Goal: Task Accomplishment & Management: Manage account settings

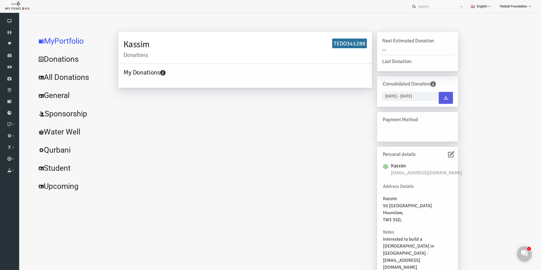
click at [236, 139] on div "Kassim Donations TEDO341288 My Donations Get free account credit Get free accou…" at bounding box center [278, 157] width 350 height 250
click at [441, 155] on icon at bounding box center [441, 154] width 6 height 6
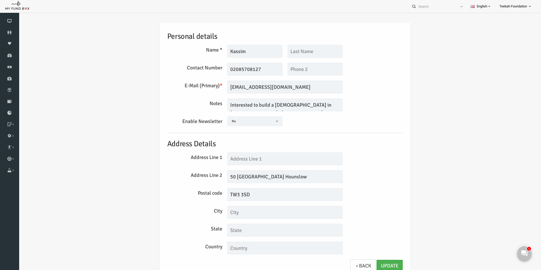
click at [274, 165] on div "Personal details Name * [GEOGRAPHIC_DATA] Description allows upto maximum of 25…" at bounding box center [275, 150] width 246 height 254
click at [275, 157] on input "text" at bounding box center [274, 158] width 115 height 13
type input "50"
click at [226, 179] on input "50 [GEOGRAPHIC_DATA] Hounslow" at bounding box center [274, 176] width 115 height 13
type input "[GEOGRAPHIC_DATA] Hounslow"
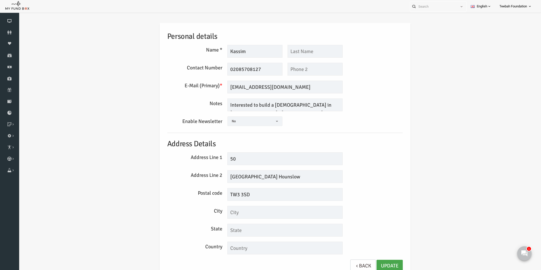
click at [376, 263] on link "Update" at bounding box center [379, 266] width 26 height 12
click at [462, 135] on div "Personal details Name * [GEOGRAPHIC_DATA] Description allows upto maximum of 25…" at bounding box center [275, 151] width 512 height 272
click at [457, 141] on div "Personal details Name * [GEOGRAPHIC_DATA] Description allows upto maximum of 25…" at bounding box center [275, 151] width 512 height 272
click at [373, 264] on link "Update" at bounding box center [379, 266] width 26 height 12
click at [7, 34] on icon at bounding box center [9, 32] width 19 height 4
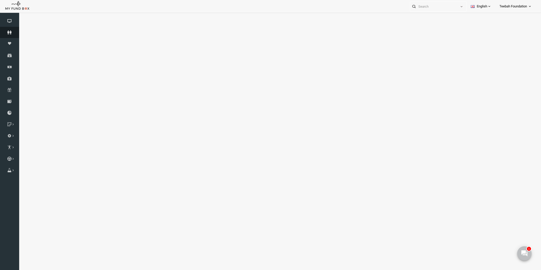
select select "100"
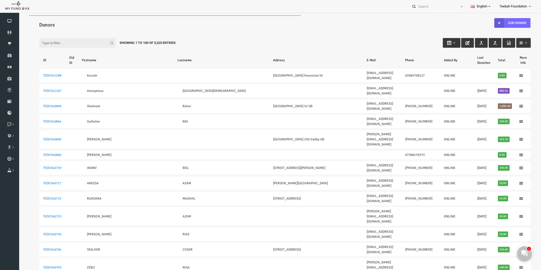
click at [205, 31] on div "Filter: Showing 1 to 100 of 3,225 Entries" at bounding box center [275, 38] width 502 height 14
click at [305, 35] on div "Filter: Showing 1 to 100 of 3,225 Entries" at bounding box center [275, 38] width 502 height 14
click at [12, 31] on icon at bounding box center [9, 32] width 19 height 4
click at [295, 35] on div "Filter: Showing 1 to 100 of 3,225 Entries" at bounding box center [275, 38] width 502 height 14
click at [13, 32] on icon at bounding box center [9, 32] width 19 height 4
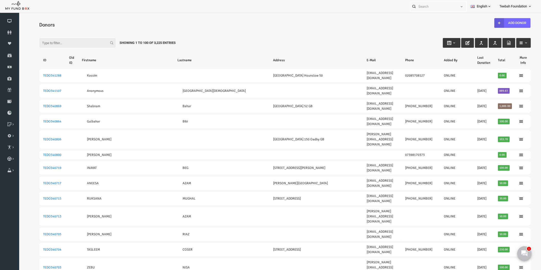
click at [216, 34] on div "Filter: Showing 1 to 100 of 3,225 Entries" at bounding box center [275, 38] width 502 height 14
click at [11, 32] on icon at bounding box center [9, 32] width 19 height 4
click at [9, 32] on icon at bounding box center [9, 32] width 19 height 4
click at [228, 42] on div "Filter: Showing 1 to 100 of 3,225 Entries" at bounding box center [275, 38] width 502 height 14
click at [13, 32] on icon at bounding box center [9, 32] width 19 height 4
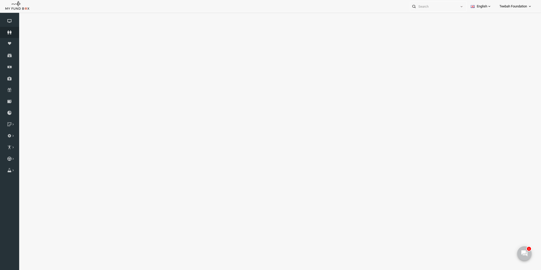
select select "100"
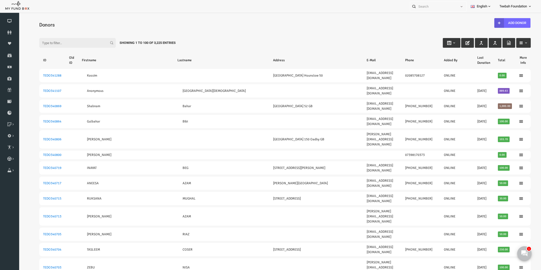
click at [35, 43] on input "Filter:" at bounding box center [67, 43] width 76 height 10
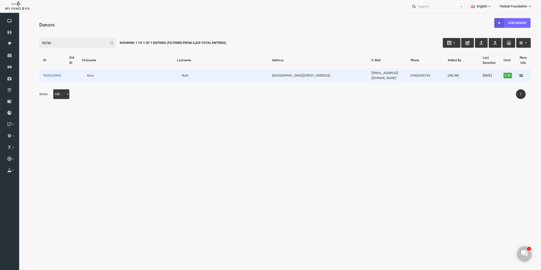
type input "95736"
click at [41, 73] on link "TEDO329931" at bounding box center [42, 75] width 18 height 4
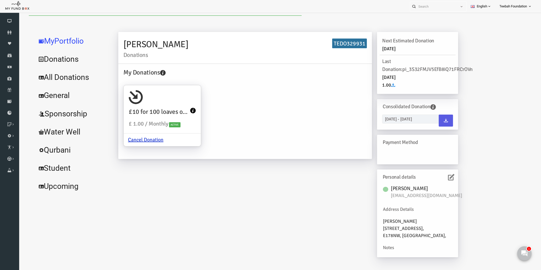
click at [55, 79] on link "All Donations" at bounding box center [62, 77] width 76 height 18
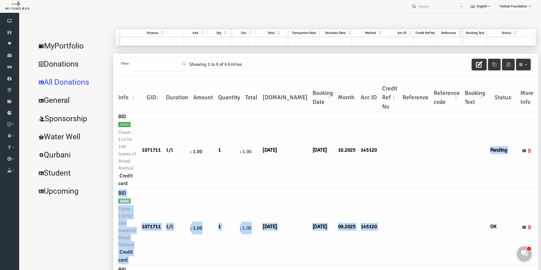
drag, startPoint x: 372, startPoint y: 187, endPoint x: 372, endPoint y: 184, distance: 2.6
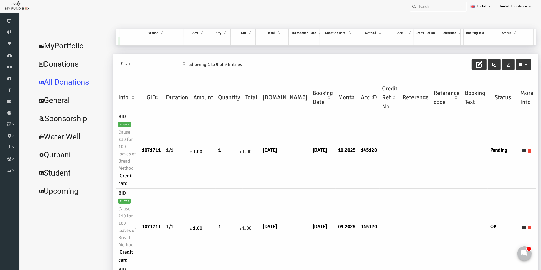
click at [390, 171] on td at bounding box center [405, 150] width 31 height 76
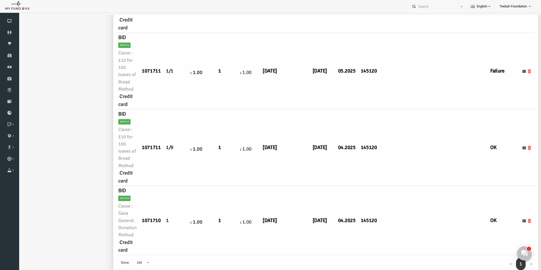
scroll to position [538, 0]
click at [421, 176] on td at bounding box center [436, 147] width 31 height 76
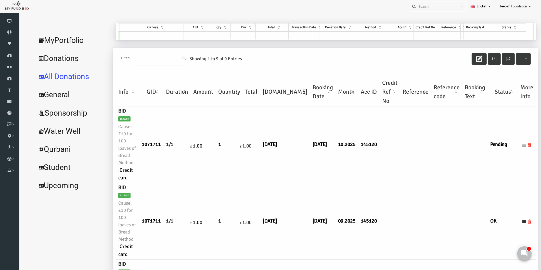
scroll to position [0, 0]
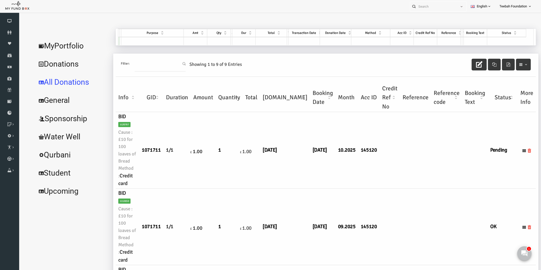
click at [59, 48] on link "MyPortfolio" at bounding box center [62, 46] width 76 height 18
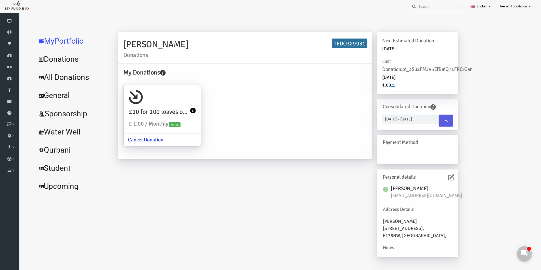
click at [170, 211] on div "[PERSON_NAME] Donations TEDO329931 My Donations £10 for 100 loaves of Bread £ 1…" at bounding box center [278, 147] width 350 height 230
click at [229, 144] on div "My Donations £10 for 100 loaves of Bread £ 1.00 / Monthly Active Cancel Donation" at bounding box center [234, 111] width 249 height 86
drag, startPoint x: 114, startPoint y: 44, endPoint x: 130, endPoint y: 42, distance: 15.7
click at [130, 42] on h2 "[PERSON_NAME] Donations" at bounding box center [235, 47] width 244 height 20
click at [56, 80] on link "All Donations" at bounding box center [62, 77] width 76 height 18
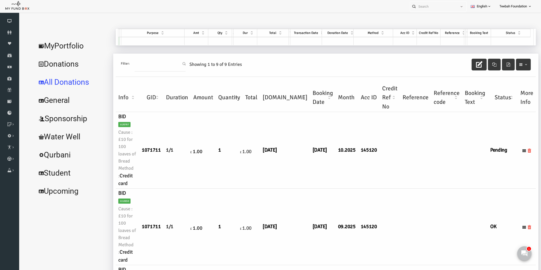
click at [421, 197] on td at bounding box center [436, 226] width 31 height 76
click at [421, 188] on td at bounding box center [436, 226] width 31 height 76
click at [60, 47] on link "MyPortfolio" at bounding box center [62, 46] width 76 height 18
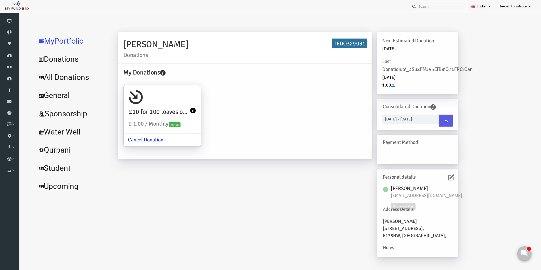
click at [323, 196] on div "[PERSON_NAME] Donations TEDO329931 My Donations £10 for 100 loaves of Bread £ 1…" at bounding box center [278, 147] width 350 height 230
click at [63, 76] on link "All Donations" at bounding box center [62, 77] width 76 height 18
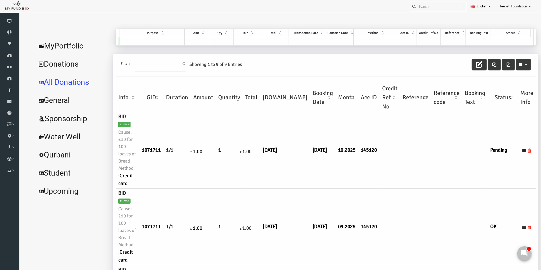
click at [369, 173] on td at bounding box center [379, 150] width 20 height 76
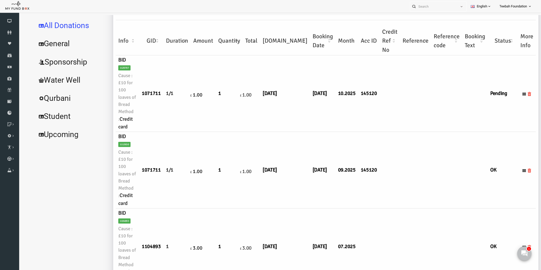
scroll to position [28, 0]
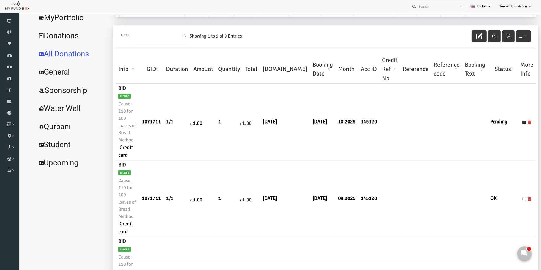
click at [65, 22] on link "MyPortfolio" at bounding box center [62, 17] width 76 height 18
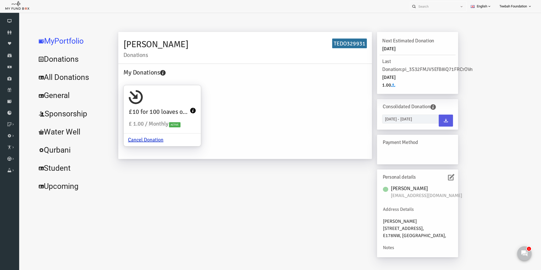
click at [274, 140] on div "My Donations £10 for 100 loaves of Bread £ 1.00 / Monthly Active Cancel Donation" at bounding box center [234, 111] width 249 height 86
click at [56, 79] on link "All Donations" at bounding box center [62, 77] width 76 height 18
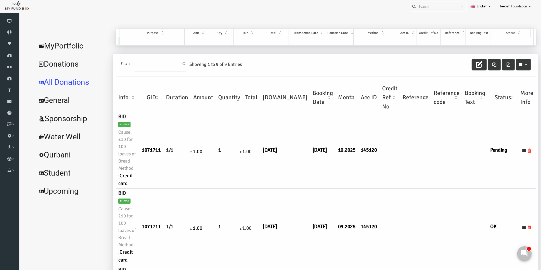
click at [390, 187] on td at bounding box center [405, 150] width 31 height 76
click at [47, 44] on link "MyPortfolio" at bounding box center [62, 46] width 76 height 18
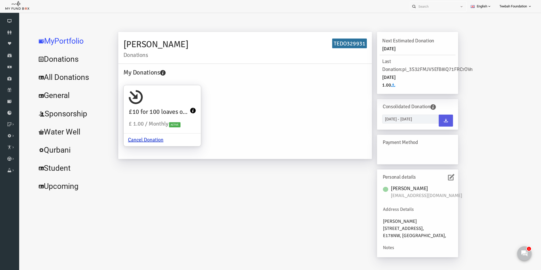
click at [264, 129] on div "My Donations £10 for 100 loaves of Bread £ 1.00 / Monthly Active Cancel Donation" at bounding box center [234, 111] width 249 height 86
click at [66, 78] on link "All Donations" at bounding box center [62, 77] width 76 height 18
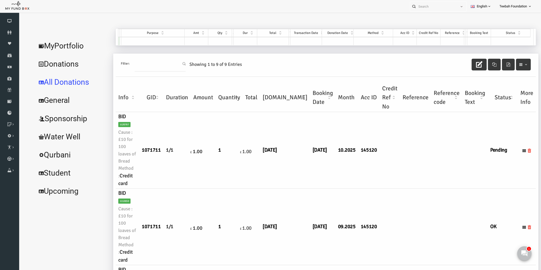
drag, startPoint x: 390, startPoint y: 164, endPoint x: 390, endPoint y: 159, distance: 5.1
click at [390, 164] on td at bounding box center [405, 150] width 31 height 76
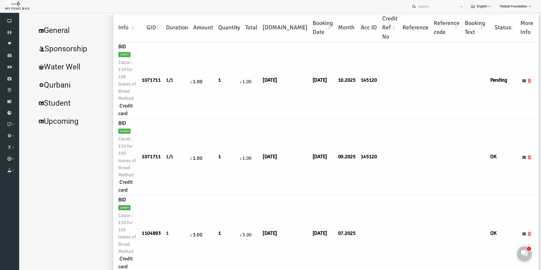
scroll to position [85, 0]
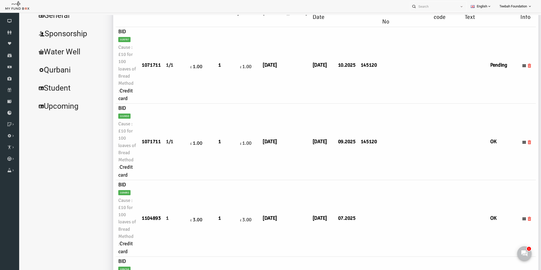
click at [348, 200] on td at bounding box center [358, 218] width 21 height 76
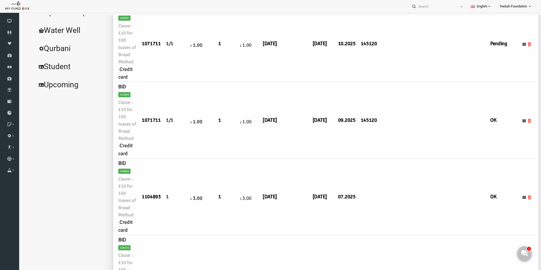
scroll to position [142, 0]
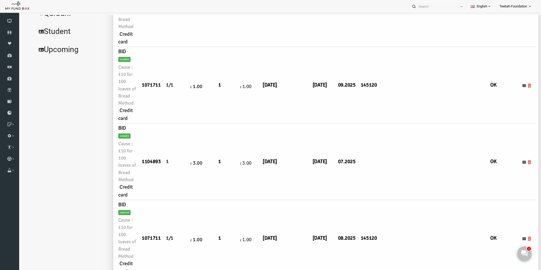
click at [348, 218] on td "145120" at bounding box center [358, 238] width 21 height 76
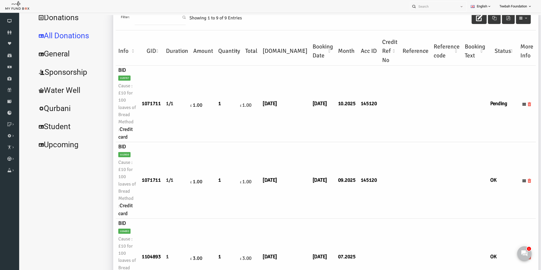
scroll to position [28, 0]
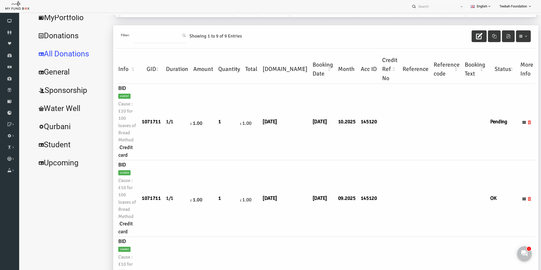
click at [325, 218] on td "09.2025" at bounding box center [336, 198] width 23 height 76
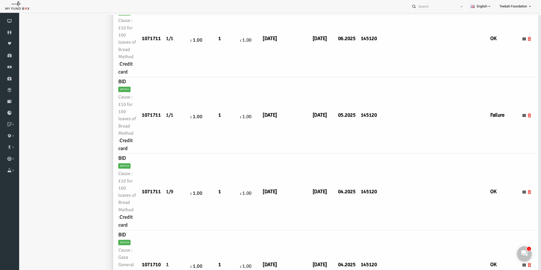
scroll to position [538, 0]
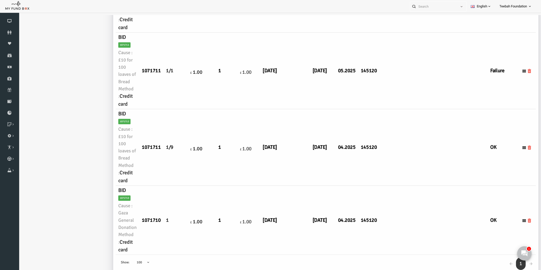
click at [213, 195] on td "1" at bounding box center [218, 220] width 27 height 69
click at [275, 229] on td "[DATE]" at bounding box center [275, 220] width 50 height 69
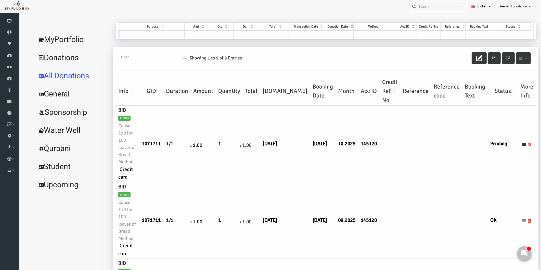
scroll to position [0, 0]
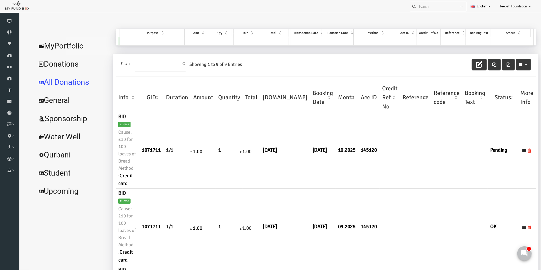
click at [68, 49] on link "MyPortfolio" at bounding box center [62, 46] width 76 height 18
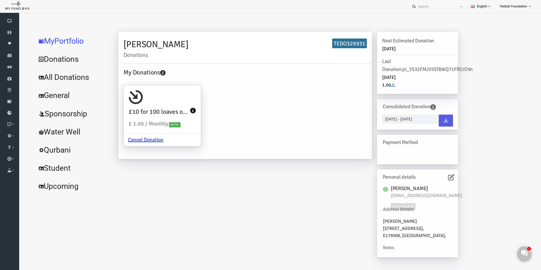
click at [420, 193] on span "[EMAIL_ADDRESS][DOMAIN_NAME]" at bounding box center [418, 195] width 76 height 7
copy div "[EMAIL_ADDRESS][DOMAIN_NAME]"
click at [238, 133] on div "My Donations £10 for 100 loaves of Bread £ 1.00 / Monthly Active Cancel Donation" at bounding box center [234, 111] width 249 height 86
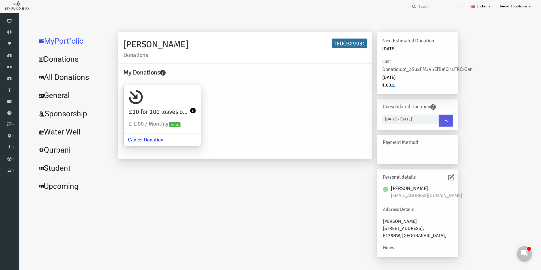
click at [158, 206] on div "[PERSON_NAME] Donations TEDO329931 My Donations £10 for 100 loaves of Bread £ 1…" at bounding box center [278, 147] width 350 height 230
click at [54, 75] on link "All Donations" at bounding box center [62, 77] width 76 height 18
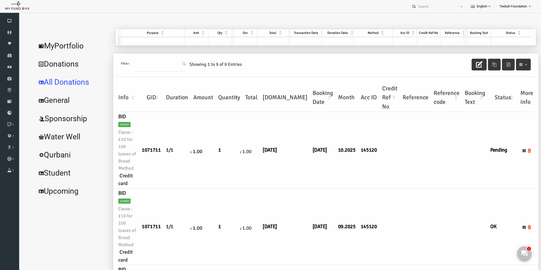
click at [390, 177] on td at bounding box center [405, 150] width 31 height 76
click at [348, 187] on td "145120" at bounding box center [358, 150] width 21 height 76
click at [52, 45] on link "MyPortfolio" at bounding box center [62, 46] width 76 height 18
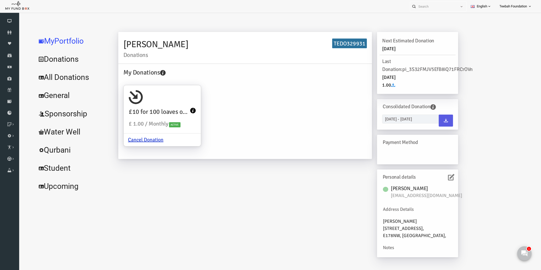
click at [140, 196] on div "[PERSON_NAME] Donations TEDO329931 My Donations £10 for 100 loaves of Bread £ 1…" at bounding box center [278, 147] width 350 height 230
click at [439, 177] on icon at bounding box center [441, 177] width 6 height 6
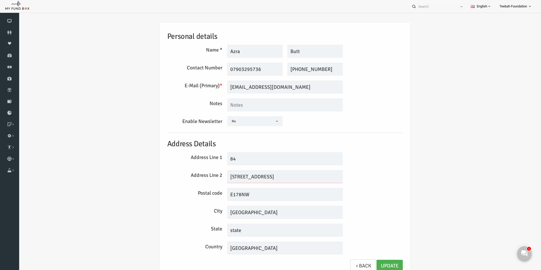
click at [226, 174] on input "[STREET_ADDRESS]" at bounding box center [274, 176] width 115 height 13
type input "[GEOGRAPHIC_DATA]"
drag, startPoint x: 248, startPoint y: 226, endPoint x: 216, endPoint y: 231, distance: 32.3
click at [217, 231] on input "state" at bounding box center [274, 230] width 115 height 13
click at [376, 267] on link "Update" at bounding box center [379, 266] width 26 height 12
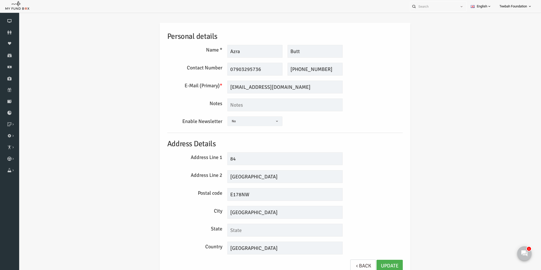
click at [393, 154] on div "Personal details Name * Azra Description allows upto maximum of 255 characters.…" at bounding box center [275, 150] width 246 height 254
click at [381, 265] on link "Update" at bounding box center [379, 266] width 26 height 12
click at [234, 106] on textarea at bounding box center [274, 104] width 115 height 13
type textarea "no letteres"
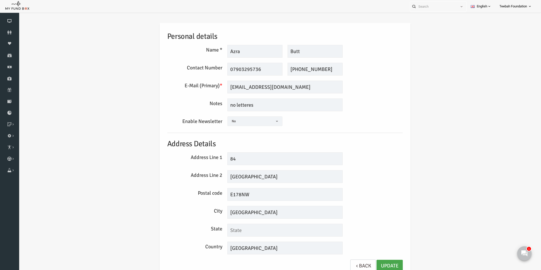
click at [372, 263] on link "Update" at bounding box center [379, 266] width 26 height 12
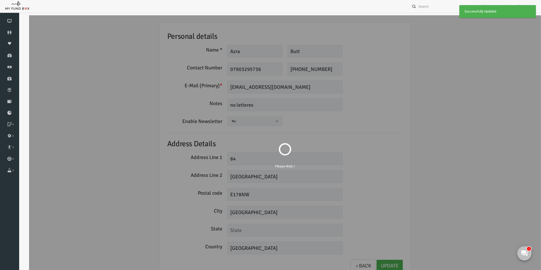
click at [377, 163] on div "Please Wait..!" at bounding box center [275, 150] width 512 height 270
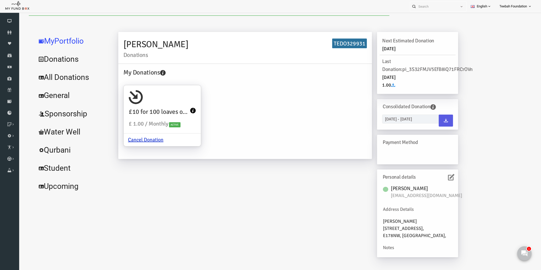
click at [65, 79] on link "All Donations" at bounding box center [62, 77] width 76 height 18
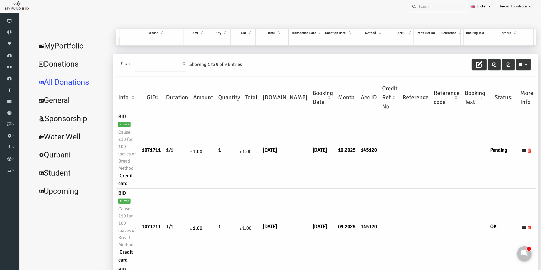
click at [348, 184] on td "145120" at bounding box center [358, 150] width 21 height 76
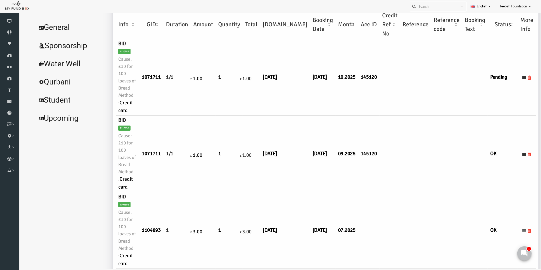
scroll to position [538, 0]
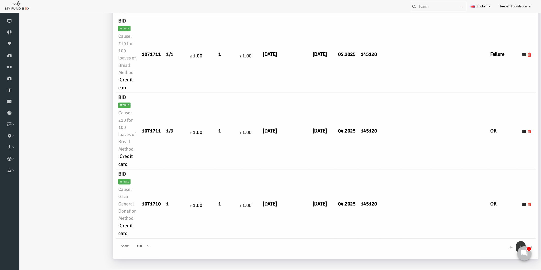
click at [128, 128] on td "BID 1071712 Cause : £10 for 100 loaves of Bread Method : Credit card" at bounding box center [116, 131] width 23 height 76
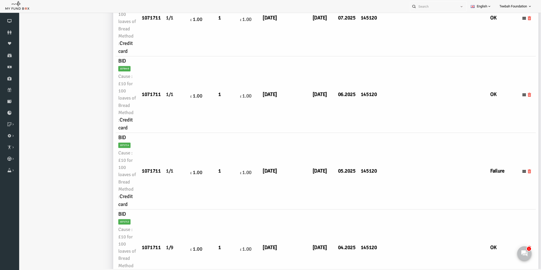
scroll to position [368, 0]
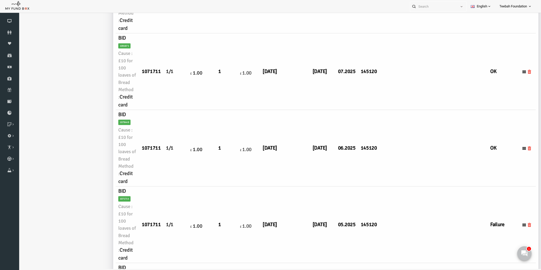
click at [325, 188] on td "05.2025" at bounding box center [336, 224] width 23 height 76
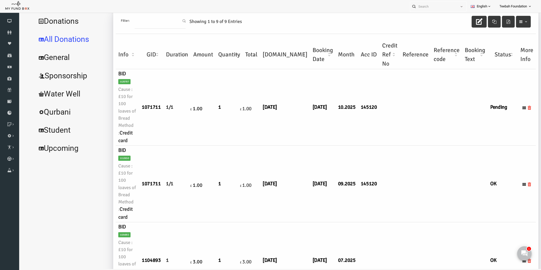
scroll to position [0, 0]
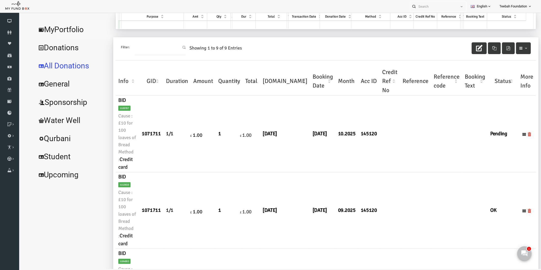
click at [58, 31] on link "MyPortfolio" at bounding box center [62, 29] width 76 height 18
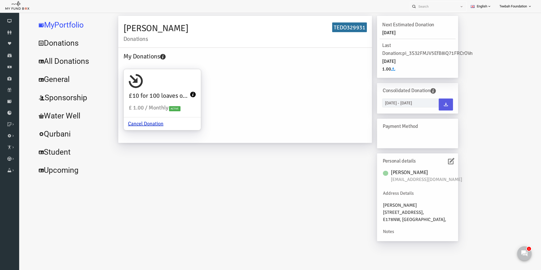
click at [167, 155] on div "[PERSON_NAME] Donations TEDO329931 My Donations £10 for 100 loaves of Bread £ 1…" at bounding box center [278, 131] width 350 height 230
click at [234, 107] on div "My Donations £10 for 100 loaves of Bread £ 1.00 / Monthly Active Cancel Donation" at bounding box center [234, 95] width 249 height 86
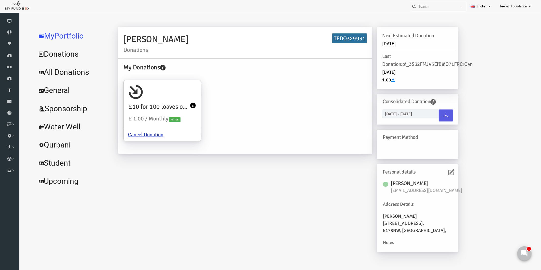
scroll to position [0, 0]
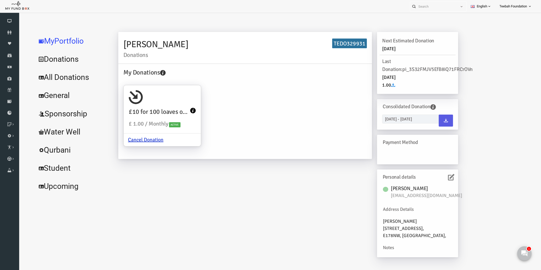
click at [244, 106] on div "My Donations £10 for 100 loaves of Bread £ 1.00 / Monthly Active Cancel Donation" at bounding box center [234, 111] width 249 height 86
click at [237, 123] on div "My Donations £10 for 100 loaves of Bread £ 1.00 / Monthly Active Cancel Donation" at bounding box center [234, 111] width 249 height 86
click at [66, 72] on link "All Donations" at bounding box center [62, 77] width 76 height 18
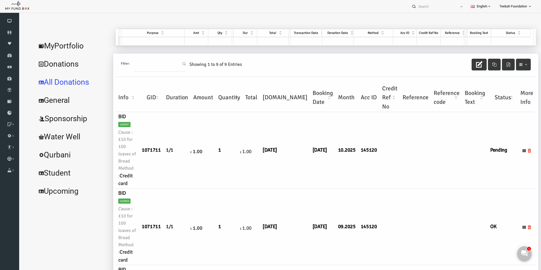
click at [348, 199] on td "145120" at bounding box center [358, 226] width 21 height 76
click at [54, 47] on link "MyPortfolio" at bounding box center [62, 46] width 76 height 18
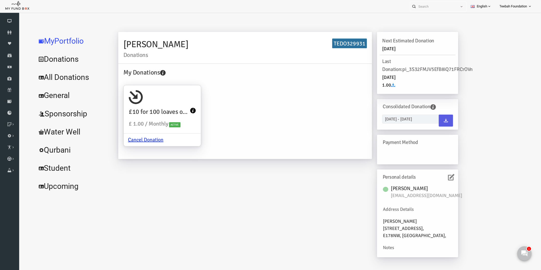
click at [249, 135] on div "My Donations £10 for 100 loaves of Bread £ 1.00 / Monthly Active Cancel Donation" at bounding box center [234, 111] width 249 height 86
click at [266, 193] on div "[PERSON_NAME] Donations TEDO329931 My Donations £10 for 100 loaves of Bread £ 1…" at bounding box center [278, 147] width 350 height 230
click at [259, 150] on div "My Donations £10 for 100 loaves of Bread £ 1.00 / Monthly Active Cancel Donation" at bounding box center [234, 111] width 249 height 86
click at [216, 180] on div "[PERSON_NAME] Donations TEDO329931 My Donations £10 for 100 loaves of Bread £ 1…" at bounding box center [278, 147] width 350 height 230
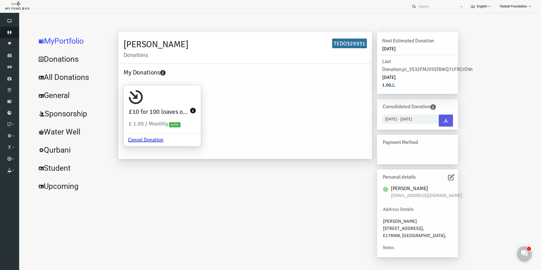
click at [14, 33] on icon at bounding box center [9, 32] width 19 height 4
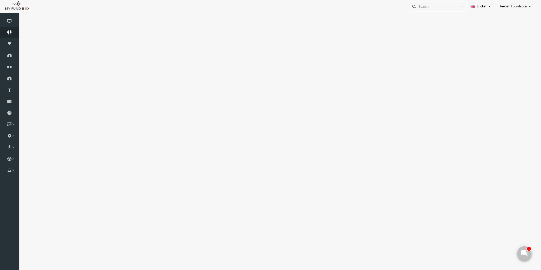
select select "100"
